Goal: Transaction & Acquisition: Purchase product/service

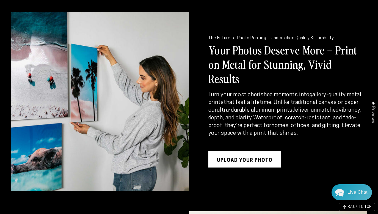
click at [224, 151] on link "UPLOAD YOUR PHOTO" at bounding box center [244, 159] width 73 height 16
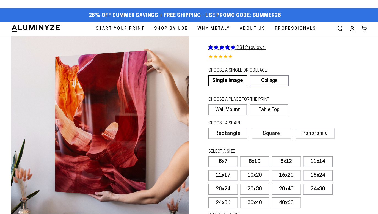
select select "**********"
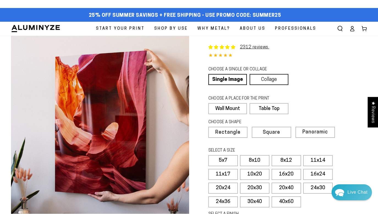
click at [274, 81] on link "Collage" at bounding box center [268, 79] width 39 height 11
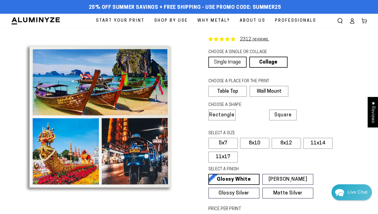
click at [231, 63] on link "Single Image" at bounding box center [227, 62] width 38 height 11
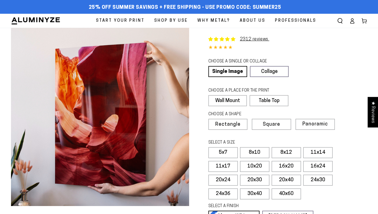
select select "**********"
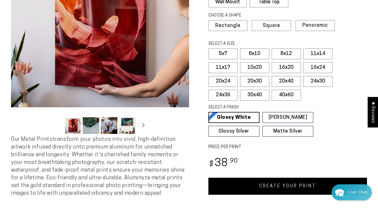
scroll to position [145, 0]
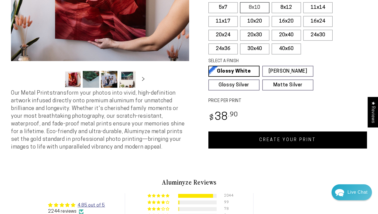
click at [258, 10] on label "8x10" at bounding box center [254, 7] width 29 height 11
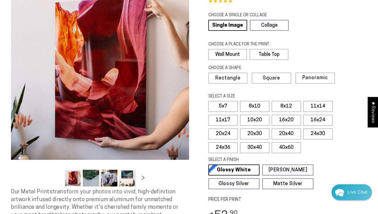
scroll to position [47, 0]
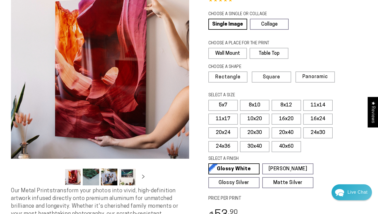
click at [201, 130] on div "Single Product 2312 reviews. 4.85 / 5.0 (2244) 2244 total reviews CHOOSE A SING…" at bounding box center [278, 112] width 178 height 265
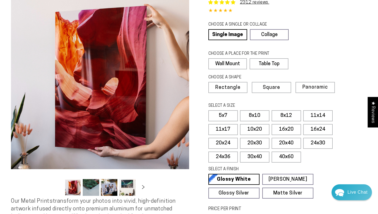
scroll to position [37, 0]
click at [225, 143] on label "20x24" at bounding box center [222, 143] width 29 height 11
click at [245, 141] on label "20x30" at bounding box center [254, 143] width 29 height 11
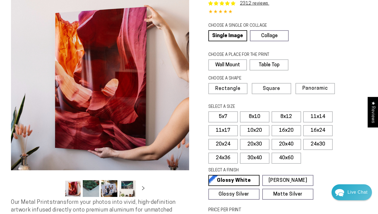
scroll to position [36, 0]
click at [294, 128] on label "16x20" at bounding box center [285, 130] width 29 height 11
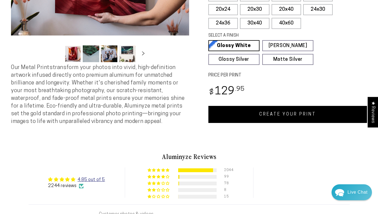
scroll to position [175, 0]
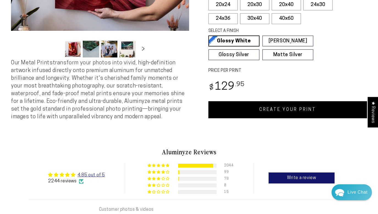
click at [266, 107] on link "CREATE YOUR PRINT" at bounding box center [287, 109] width 159 height 17
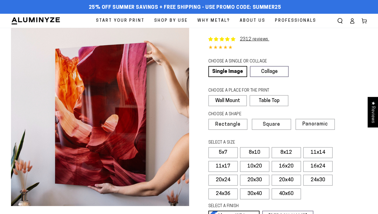
select select "**********"
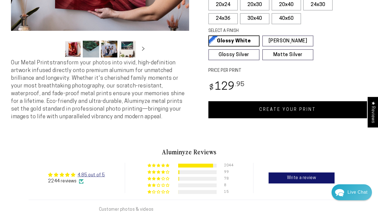
click at [291, 106] on link "CREATE YOUR PRINT" at bounding box center [287, 109] width 159 height 17
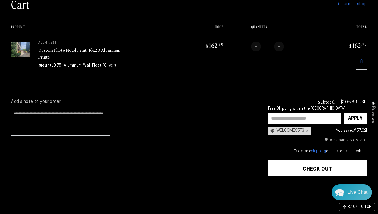
scroll to position [94, 0]
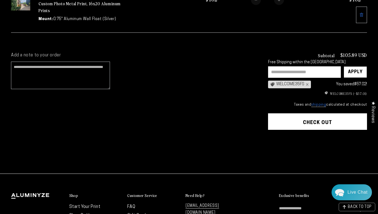
click at [311, 122] on button "Check out" at bounding box center [317, 121] width 99 height 16
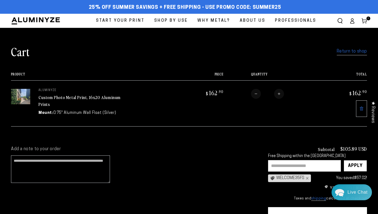
click at [79, 94] on td "aluminyze Custom Photo Metal Print, 16x20 Aluminum Prints Mount: 0.75" Aluminum…" at bounding box center [104, 103] width 149 height 46
click at [78, 97] on link "Custom Photo Metal Print, 16x20 Aluminum Prints" at bounding box center [79, 100] width 82 height 13
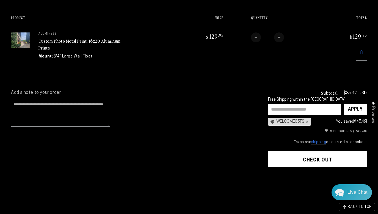
scroll to position [57, 0]
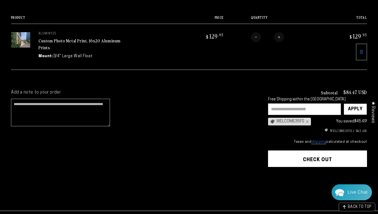
click at [302, 161] on button "Check out" at bounding box center [317, 158] width 99 height 16
